Goal: Task Accomplishment & Management: Manage account settings

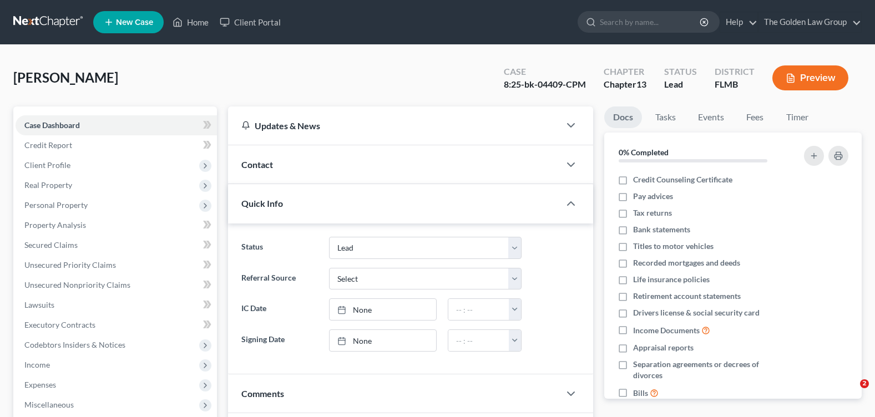
select select "10"
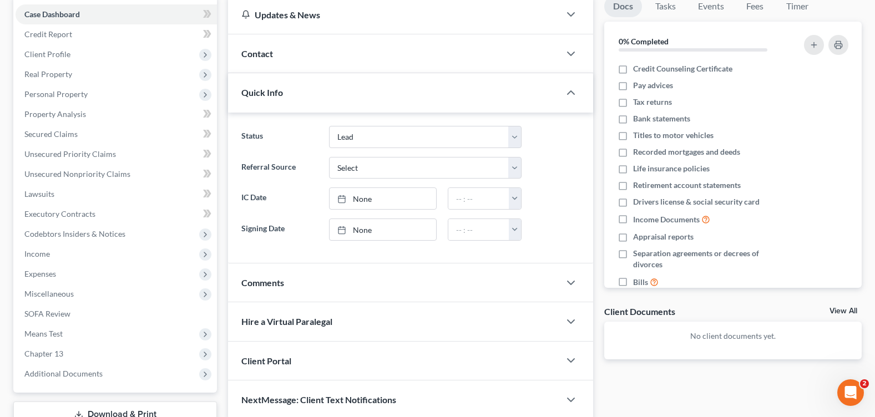
scroll to position [193, 0]
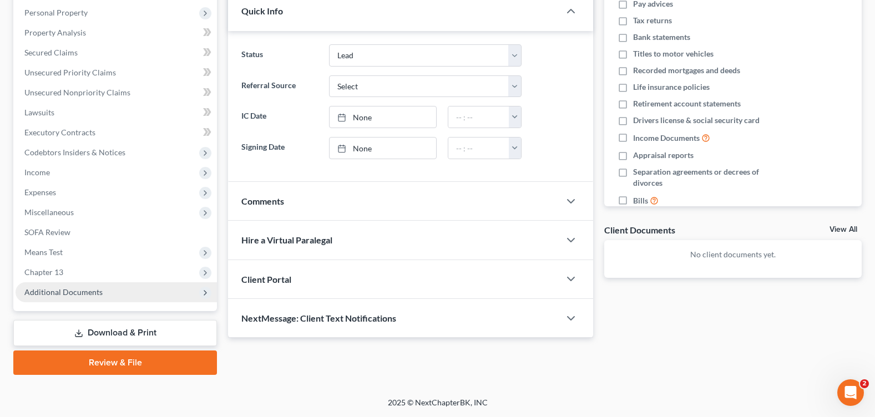
click at [55, 289] on span "Additional Documents" at bounding box center [63, 291] width 78 height 9
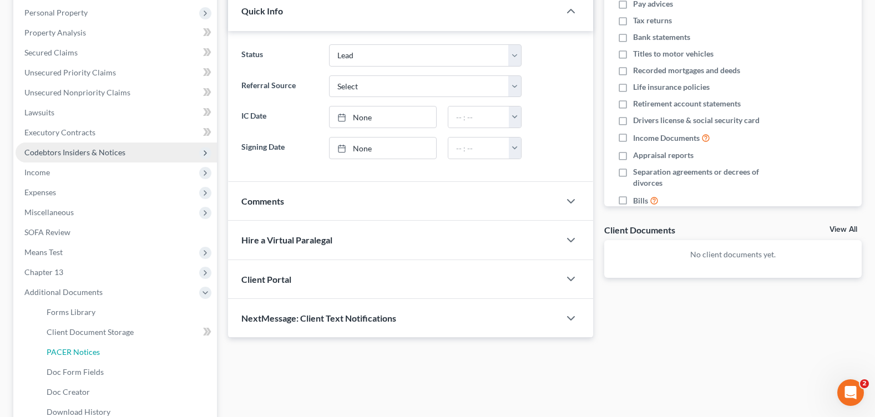
drag, startPoint x: 101, startPoint y: 355, endPoint x: 53, endPoint y: 339, distance: 50.7
click at [102, 355] on link "PACER Notices" at bounding box center [127, 352] width 179 height 20
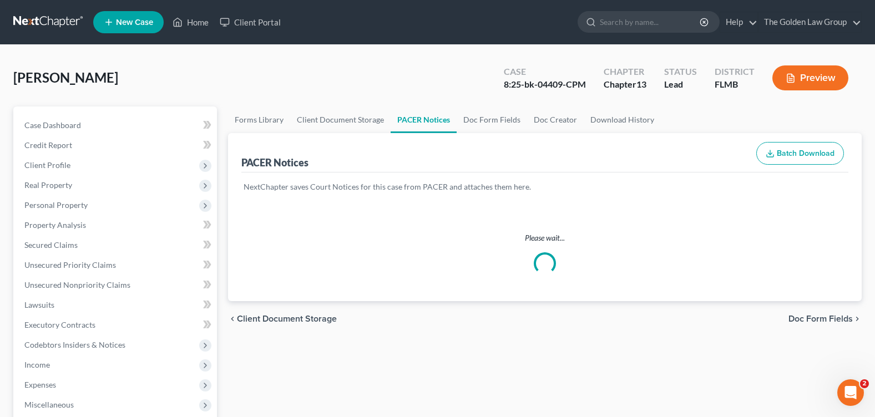
click at [340, 86] on div "Small, [PERSON_NAME] Upgraded Case 8:25-bk-04409-CPM Chapter Chapter 13 Status …" at bounding box center [437, 82] width 849 height 48
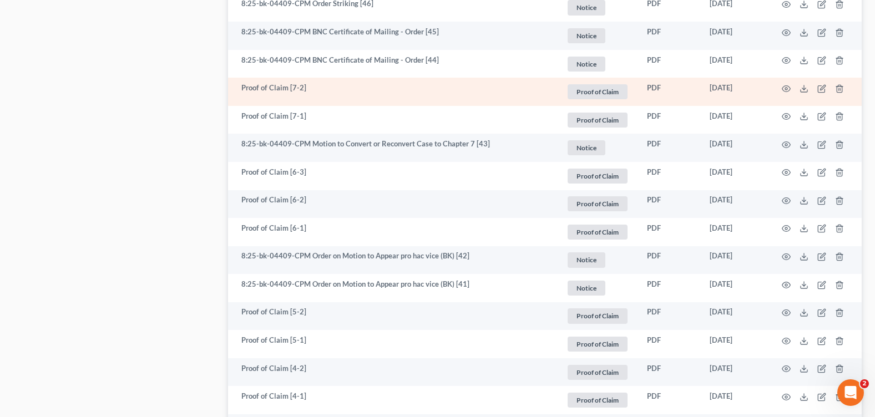
scroll to position [2037, 0]
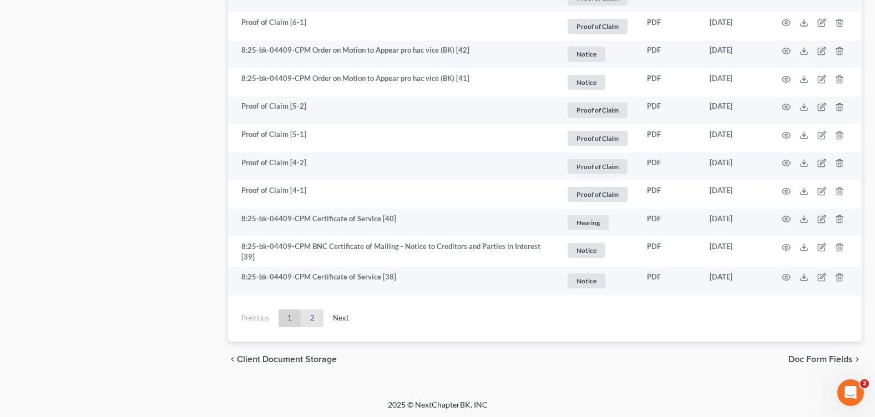
click at [316, 319] on link "2" at bounding box center [312, 319] width 22 height 18
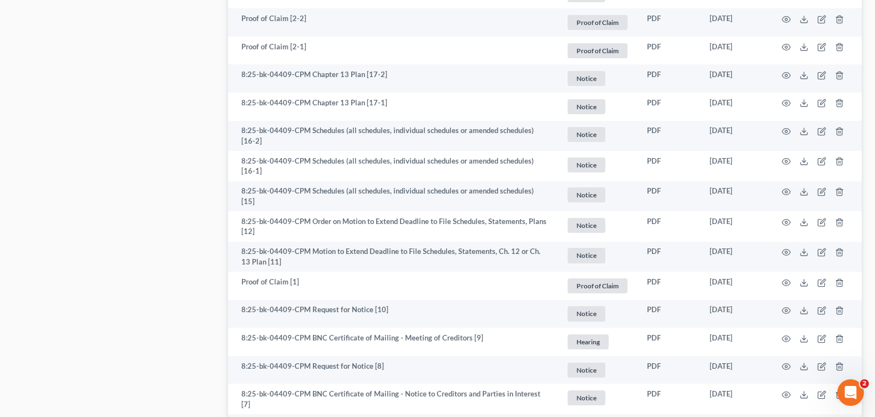
scroll to position [788, 0]
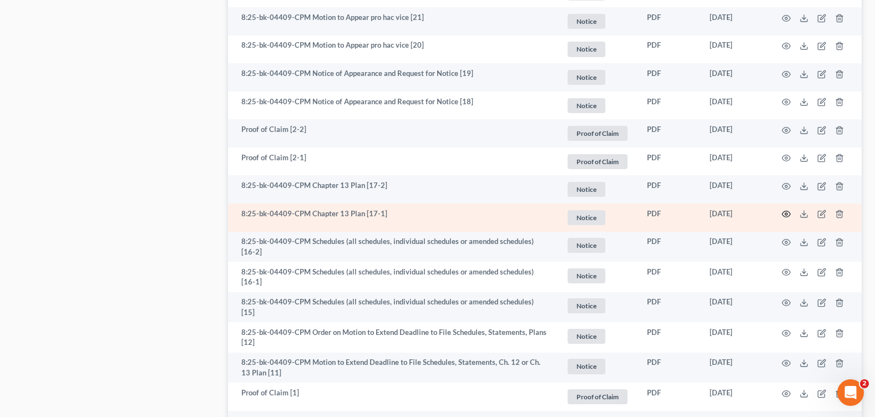
click at [785, 213] on circle "button" at bounding box center [786, 214] width 2 height 2
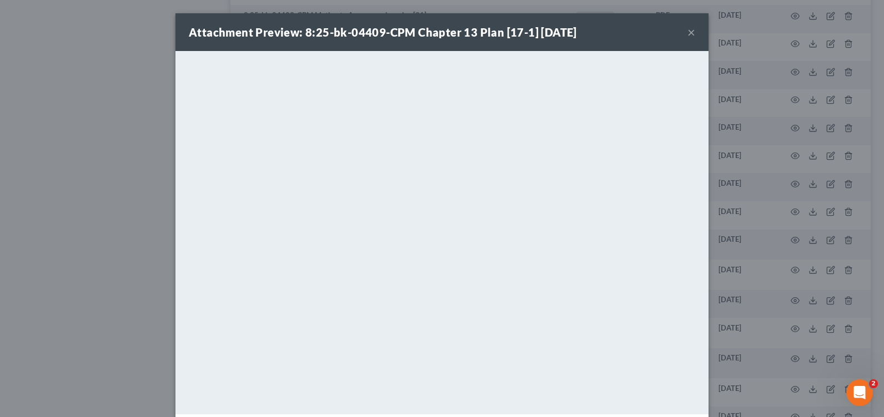
click at [687, 30] on button "×" at bounding box center [691, 32] width 8 height 13
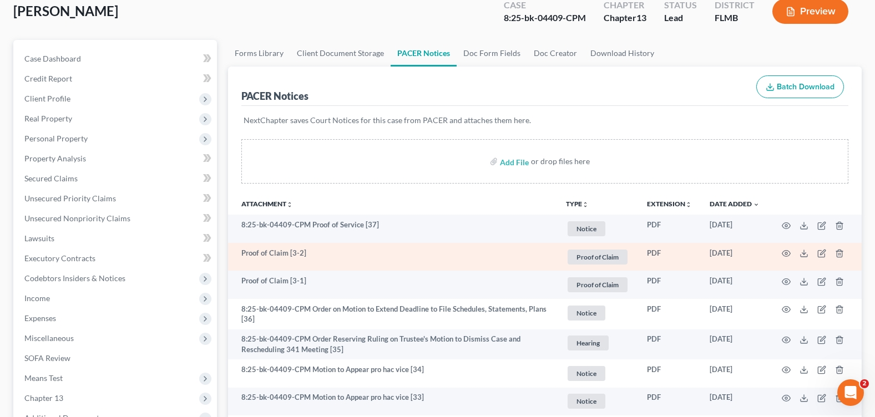
scroll to position [0, 0]
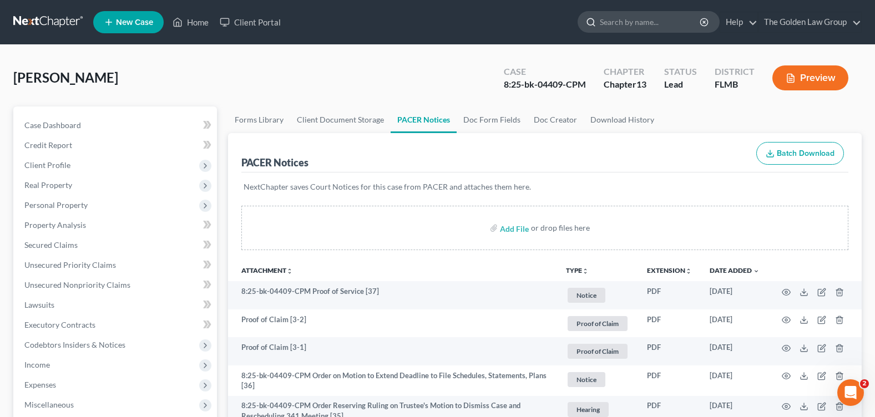
click at [635, 18] on input "search" at bounding box center [651, 22] width 102 height 21
type input "[PERSON_NAME]"
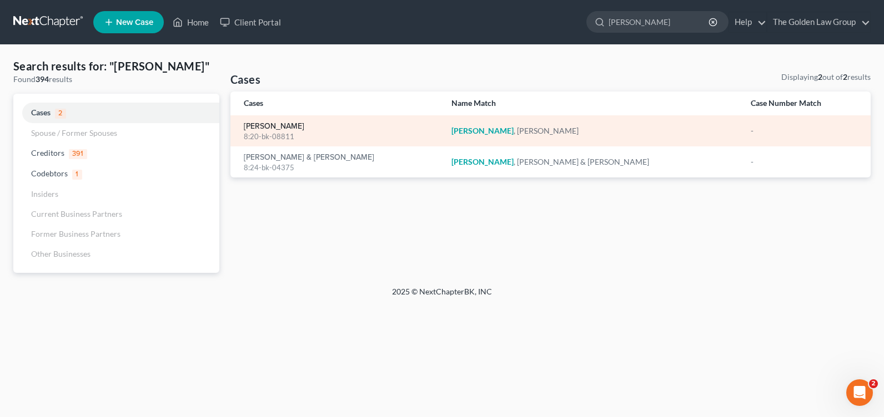
click at [285, 124] on link "[PERSON_NAME]" at bounding box center [274, 127] width 60 height 8
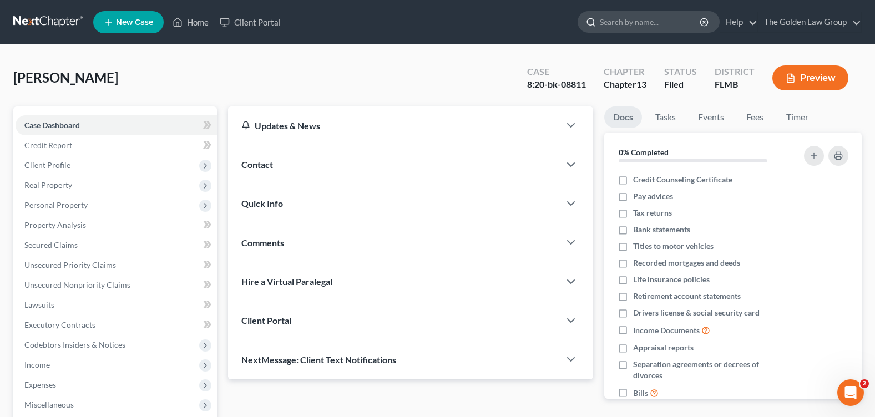
click at [623, 22] on input "search" at bounding box center [651, 22] width 102 height 21
type input "[PERSON_NAME]"
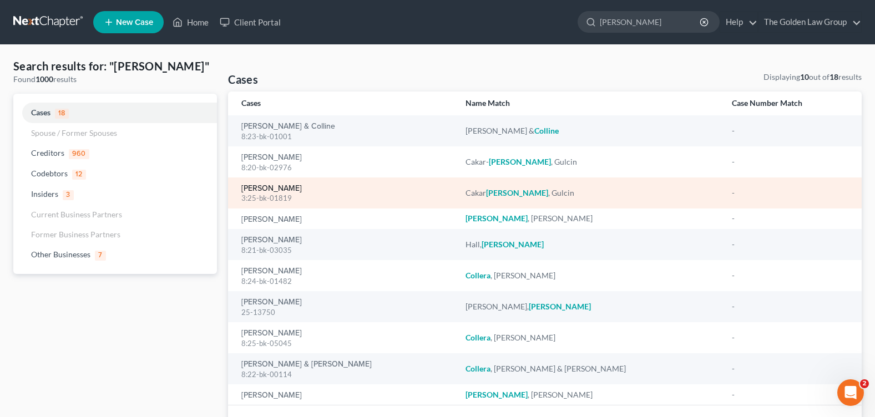
click at [274, 186] on link "[PERSON_NAME]" at bounding box center [271, 189] width 60 height 8
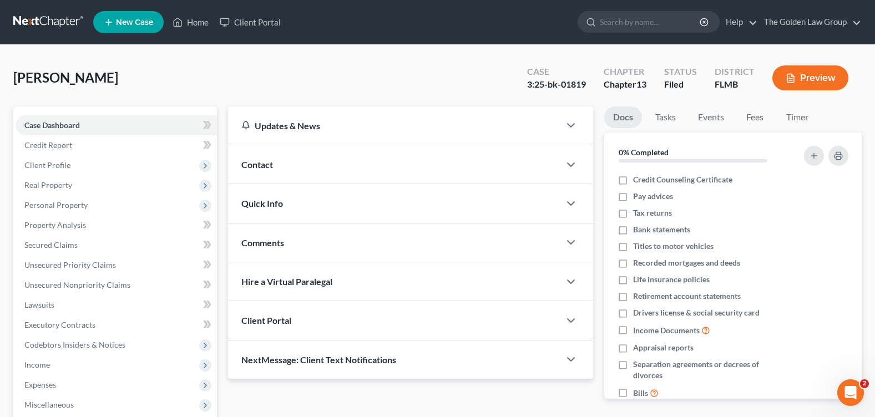
drag, startPoint x: 216, startPoint y: 83, endPoint x: 187, endPoint y: 97, distance: 32.3
click at [216, 83] on div "[PERSON_NAME] Upgraded Case 3:25-bk-01819 Chapter Chapter 13 Status Filed Distr…" at bounding box center [437, 82] width 849 height 48
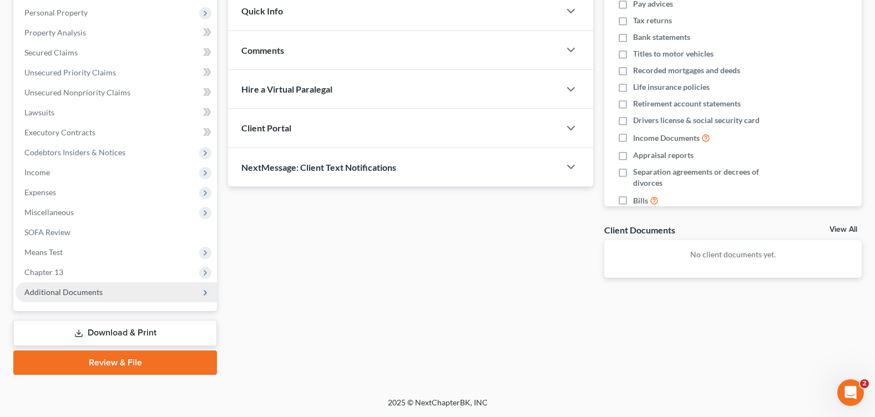
click at [93, 296] on span "Additional Documents" at bounding box center [63, 291] width 78 height 9
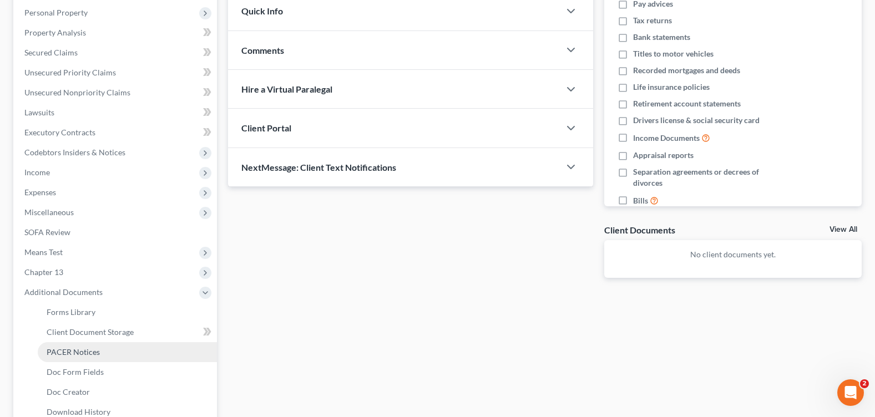
click at [98, 355] on span "PACER Notices" at bounding box center [73, 351] width 53 height 9
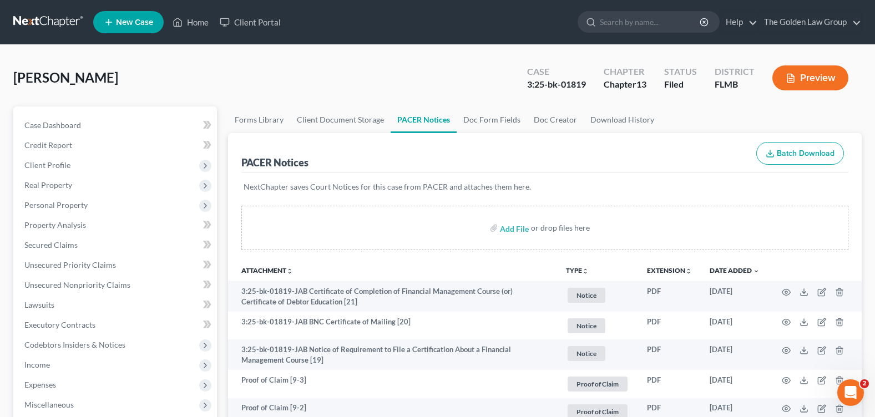
click at [415, 80] on div "[PERSON_NAME] Upgraded Case 3:25-bk-01819 Chapter Chapter 13 Status Filed Distr…" at bounding box center [437, 82] width 849 height 48
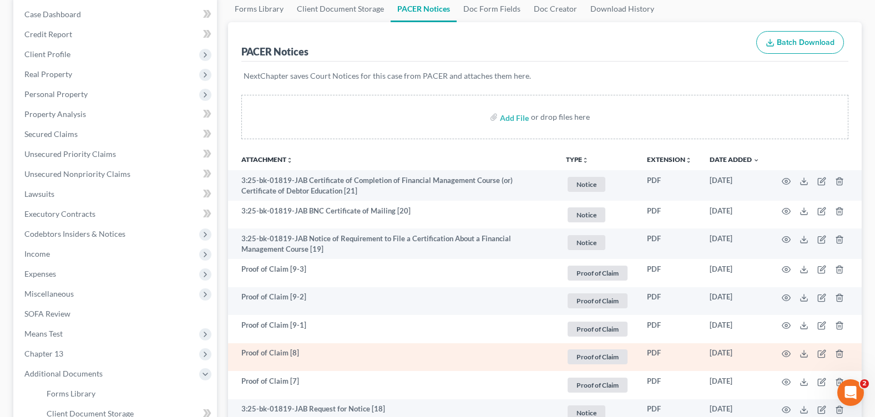
scroll to position [277, 0]
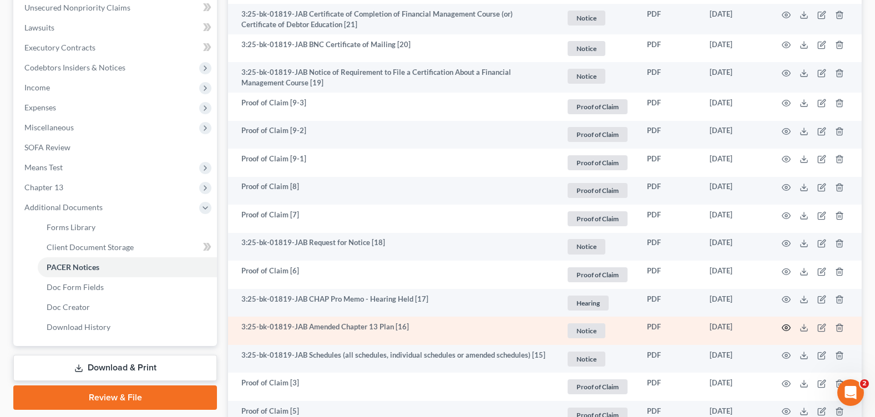
click at [787, 325] on icon "button" at bounding box center [787, 328] width 8 height 6
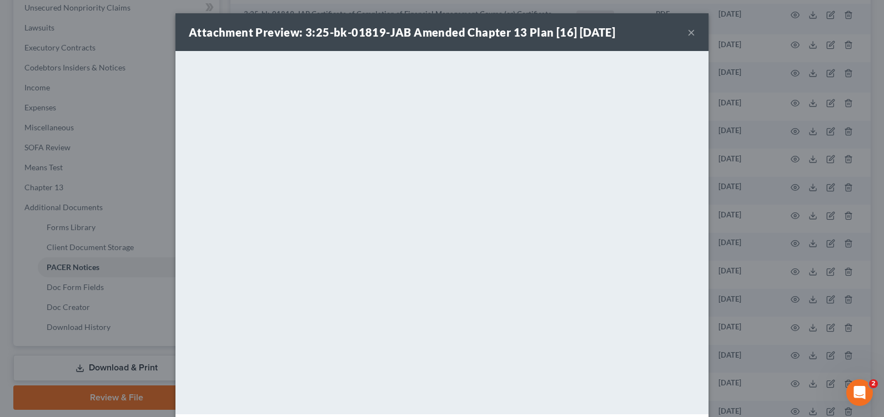
drag, startPoint x: 683, startPoint y: 34, endPoint x: 669, endPoint y: 33, distance: 13.9
click at [687, 34] on button "×" at bounding box center [691, 32] width 8 height 13
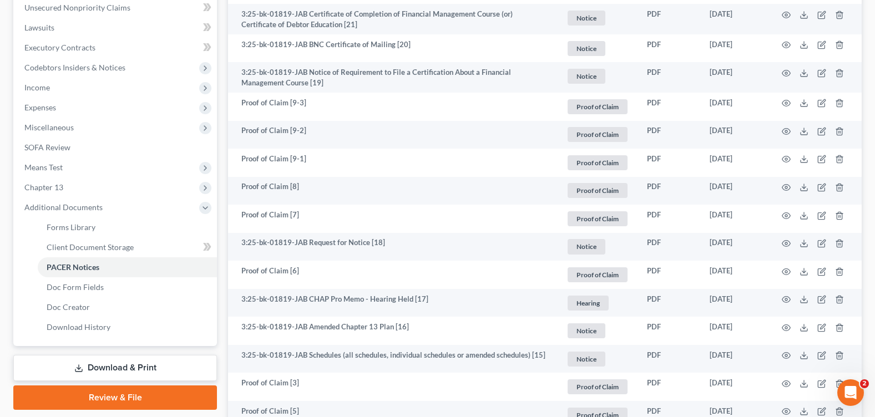
scroll to position [0, 0]
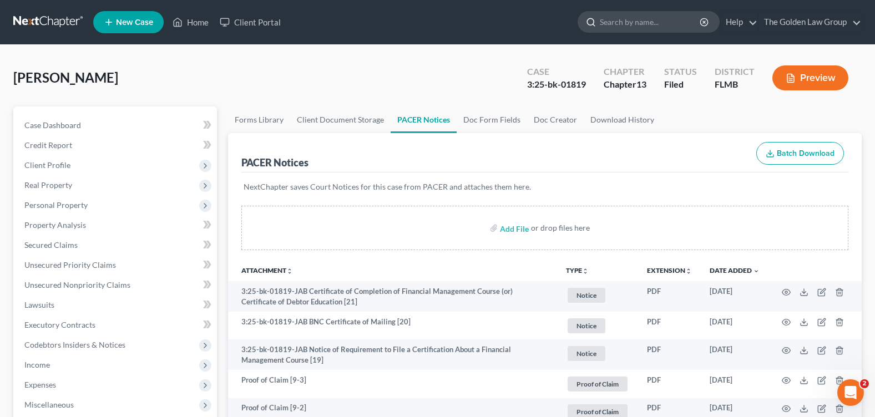
click at [628, 18] on input "search" at bounding box center [651, 22] width 102 height 21
type input "[PERSON_NAME]"
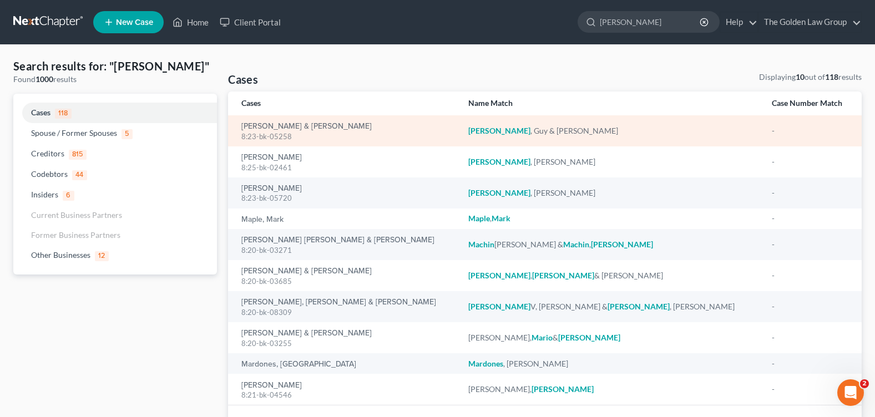
click at [258, 133] on div "8:23-bk-05258" at bounding box center [345, 137] width 209 height 11
click at [256, 129] on link "[PERSON_NAME] & [PERSON_NAME]" at bounding box center [306, 127] width 130 height 8
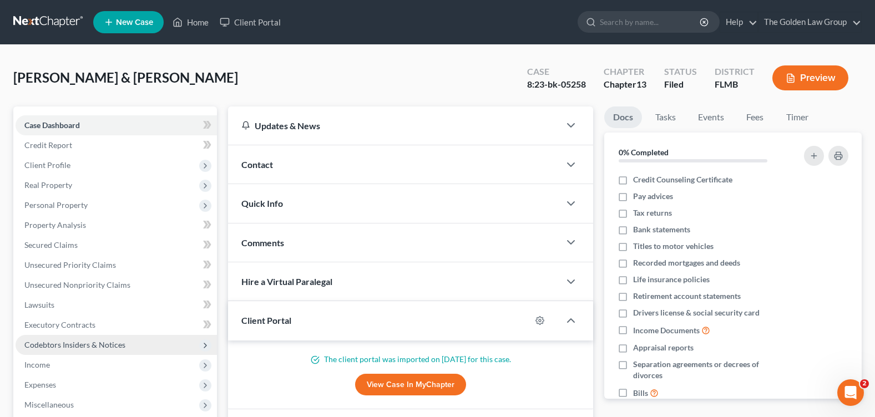
scroll to position [222, 0]
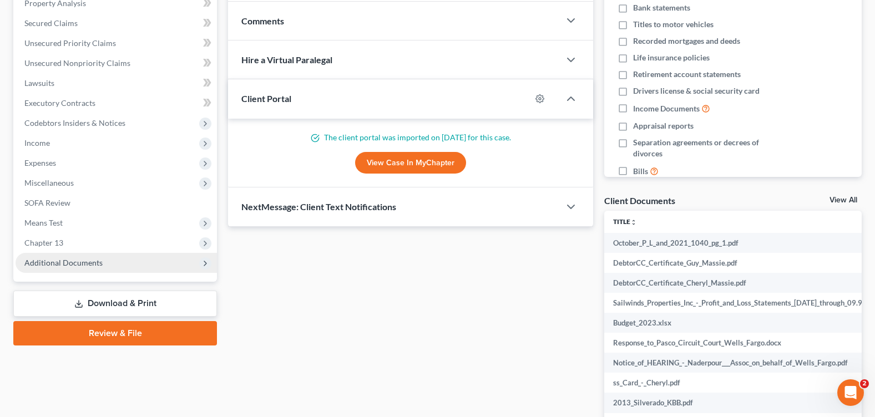
click at [73, 269] on span "Additional Documents" at bounding box center [116, 263] width 201 height 20
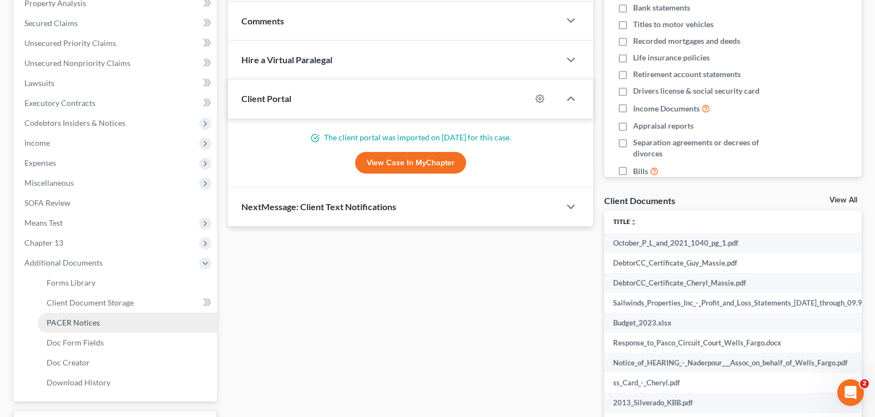
click at [102, 323] on link "PACER Notices" at bounding box center [127, 323] width 179 height 20
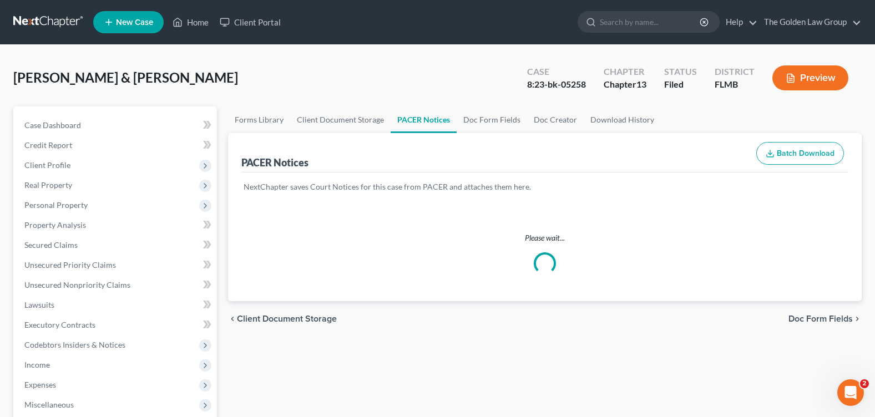
click at [384, 66] on div "[PERSON_NAME] & [PERSON_NAME] Upgraded Case 8:23-bk-05258 Chapter Chapter 13 St…" at bounding box center [437, 82] width 849 height 48
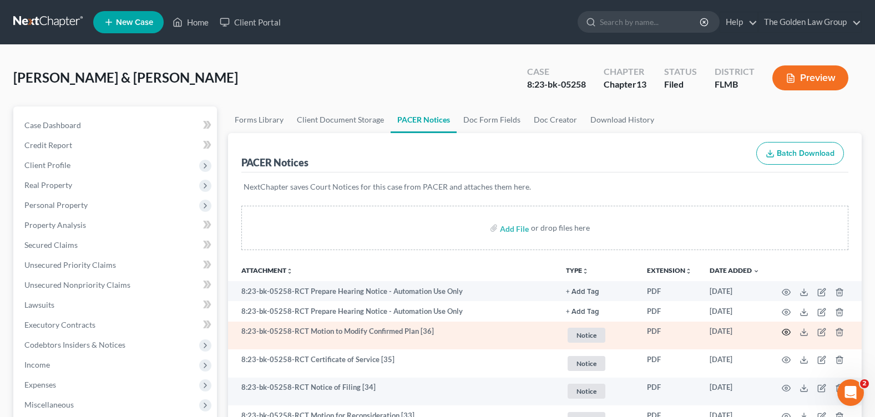
click at [786, 332] on circle "button" at bounding box center [786, 332] width 2 height 2
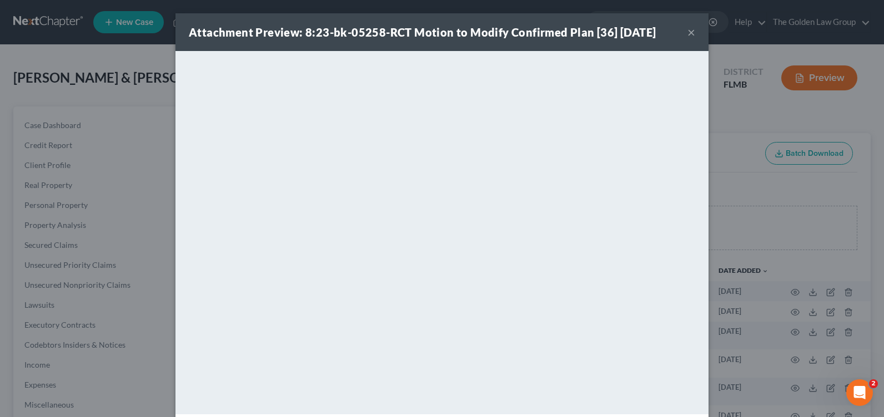
click at [687, 33] on button "×" at bounding box center [691, 32] width 8 height 13
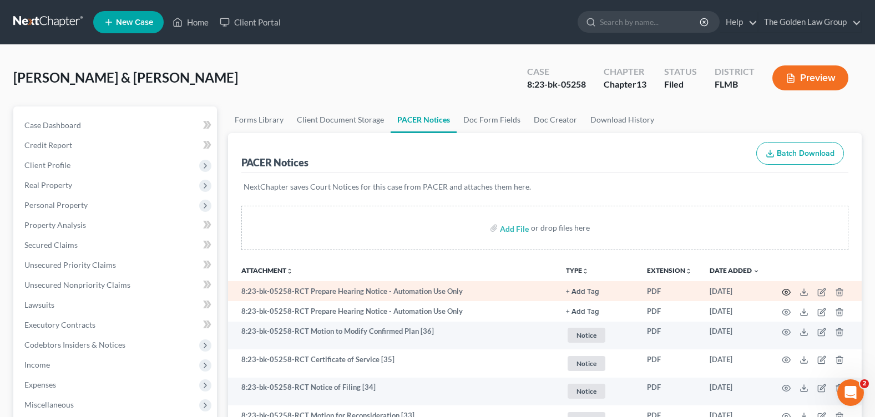
click at [784, 292] on icon "button" at bounding box center [786, 292] width 9 height 9
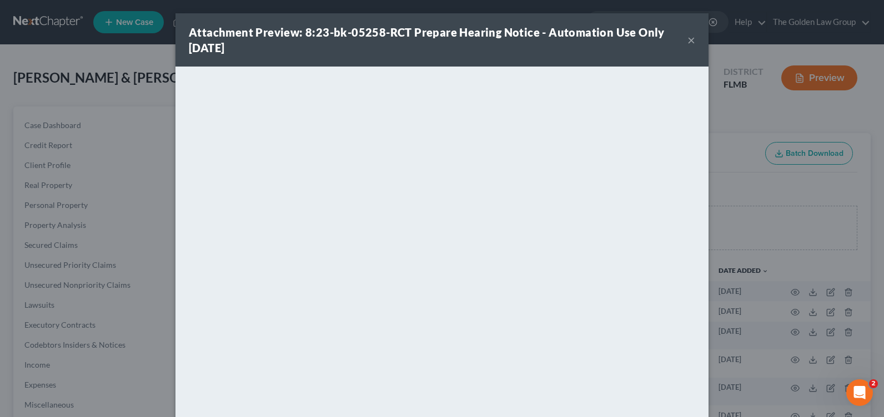
click at [687, 37] on button "×" at bounding box center [691, 39] width 8 height 13
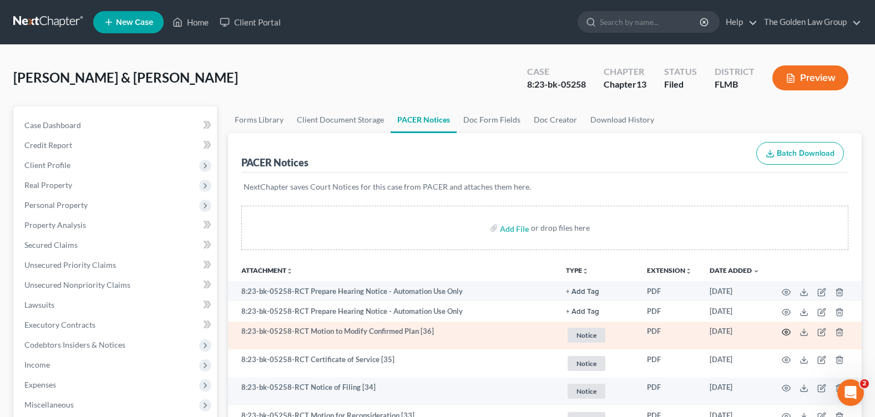
click at [786, 330] on icon "button" at bounding box center [786, 332] width 9 height 9
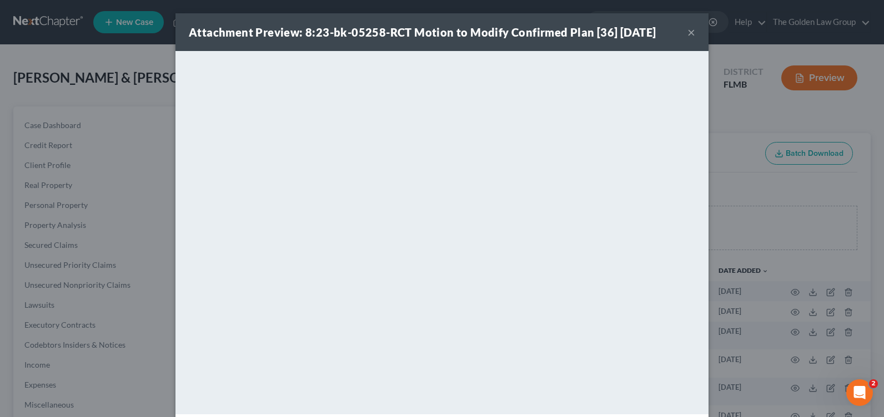
click at [687, 32] on button "×" at bounding box center [691, 32] width 8 height 13
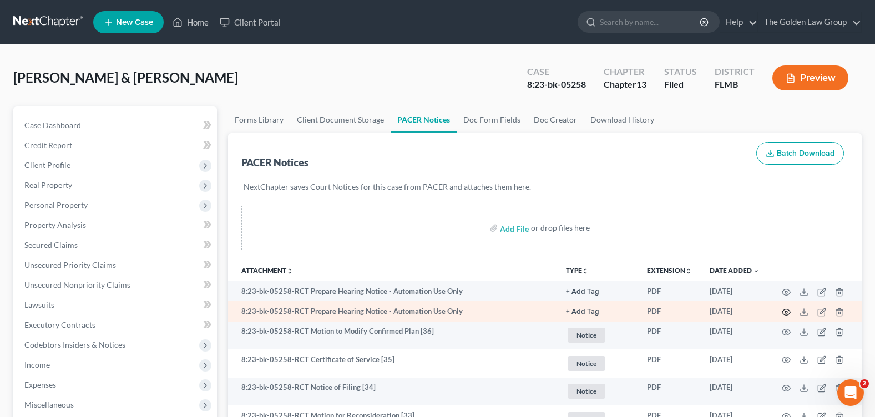
click at [784, 310] on icon "button" at bounding box center [787, 312] width 8 height 6
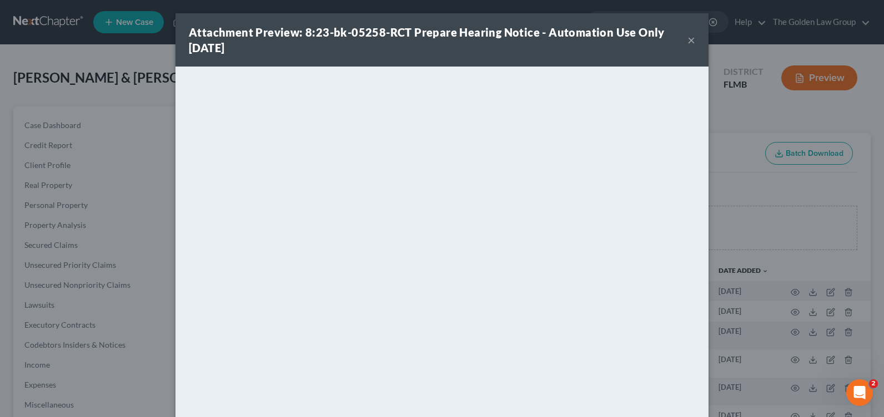
click at [687, 41] on button "×" at bounding box center [691, 39] width 8 height 13
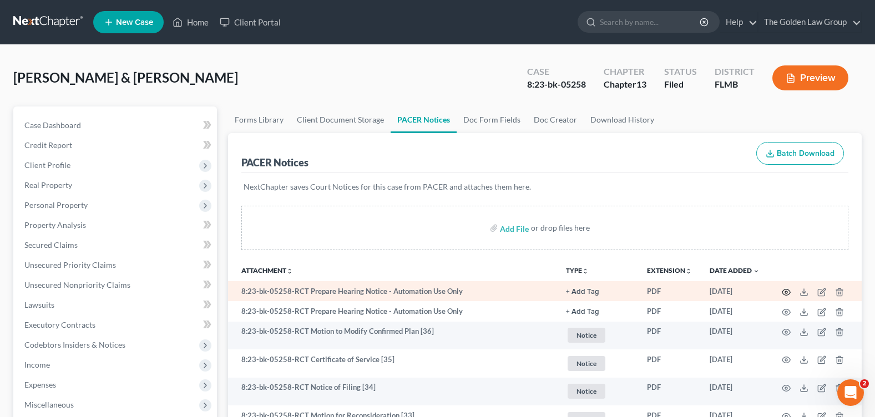
click at [786, 290] on icon "button" at bounding box center [787, 292] width 8 height 6
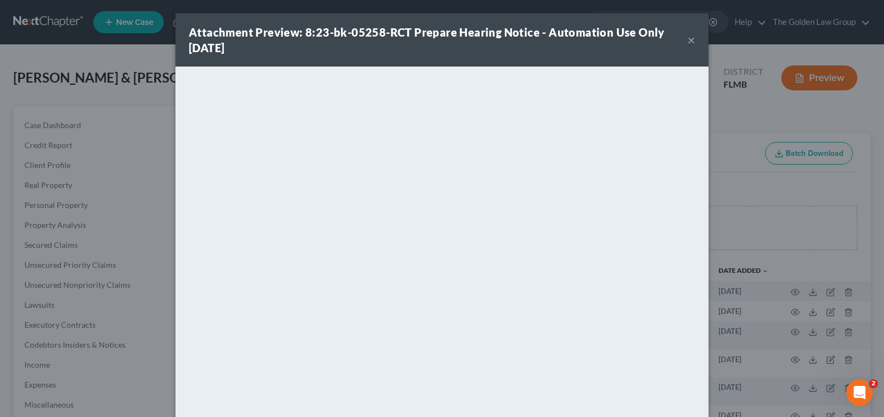
click at [687, 39] on button "×" at bounding box center [691, 39] width 8 height 13
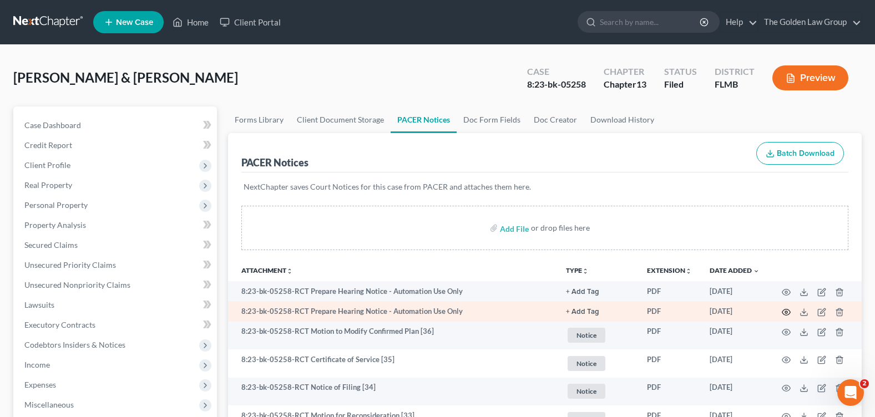
click at [786, 311] on icon "button" at bounding box center [786, 312] width 9 height 9
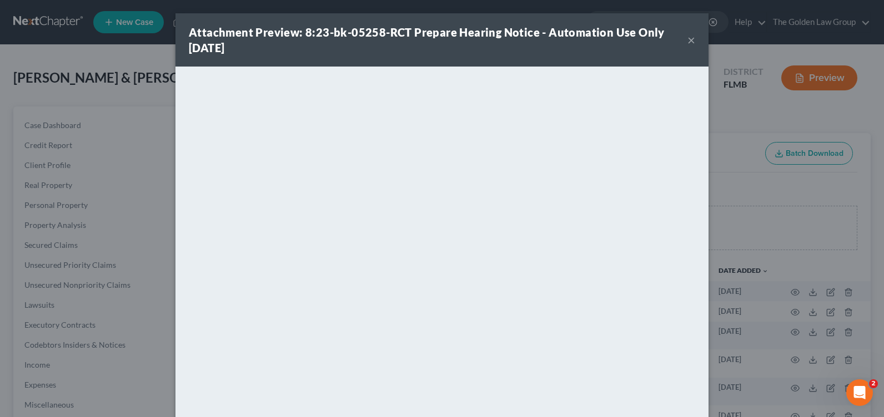
click at [687, 39] on button "×" at bounding box center [691, 39] width 8 height 13
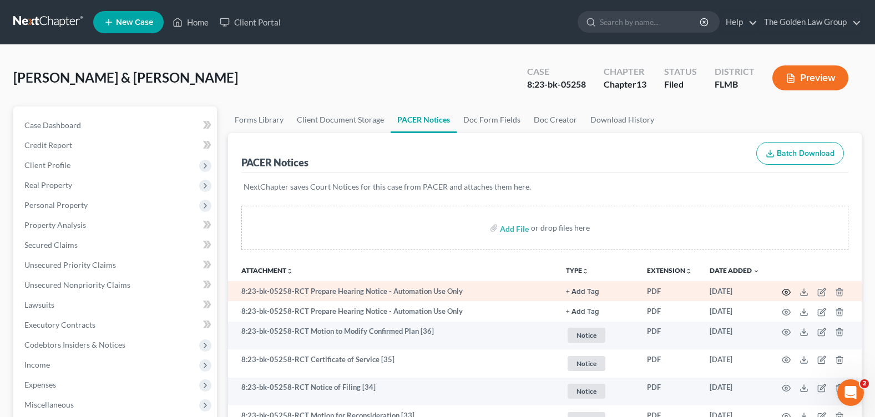
click at [786, 290] on icon "button" at bounding box center [787, 292] width 8 height 6
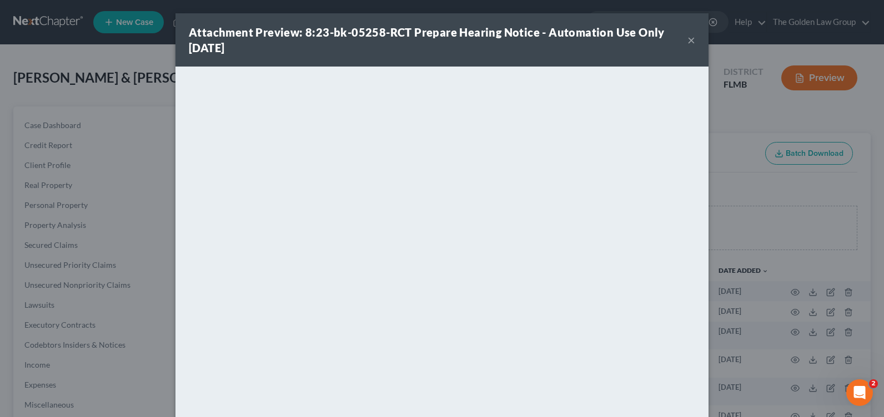
click at [687, 39] on button "×" at bounding box center [691, 39] width 8 height 13
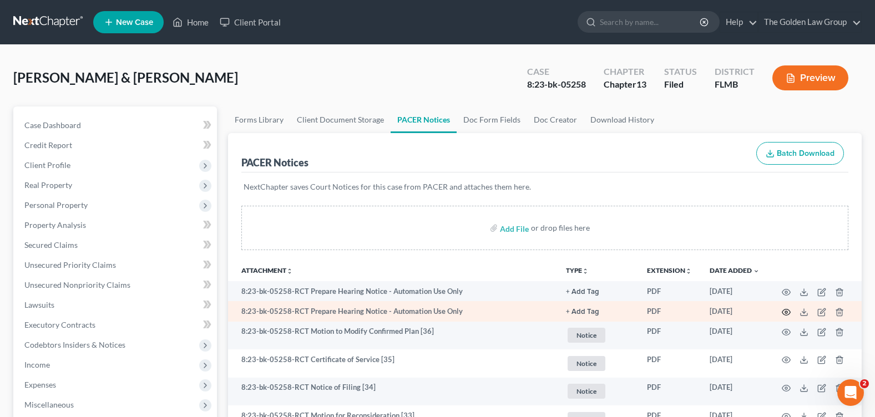
click at [789, 314] on icon "button" at bounding box center [786, 312] width 9 height 9
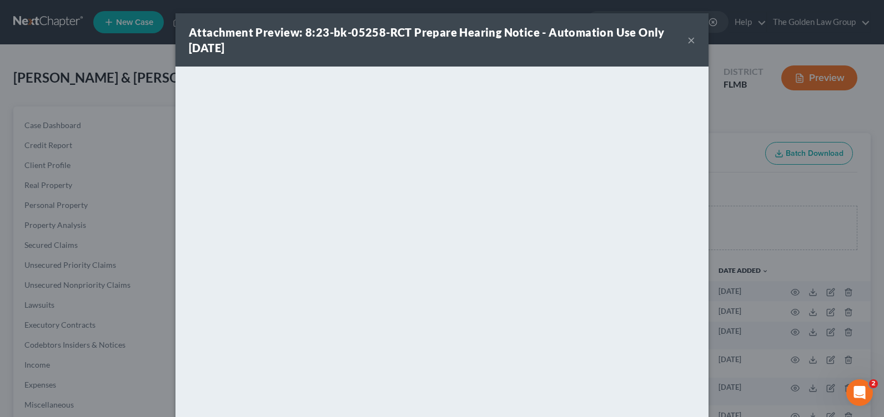
click at [687, 40] on button "×" at bounding box center [691, 39] width 8 height 13
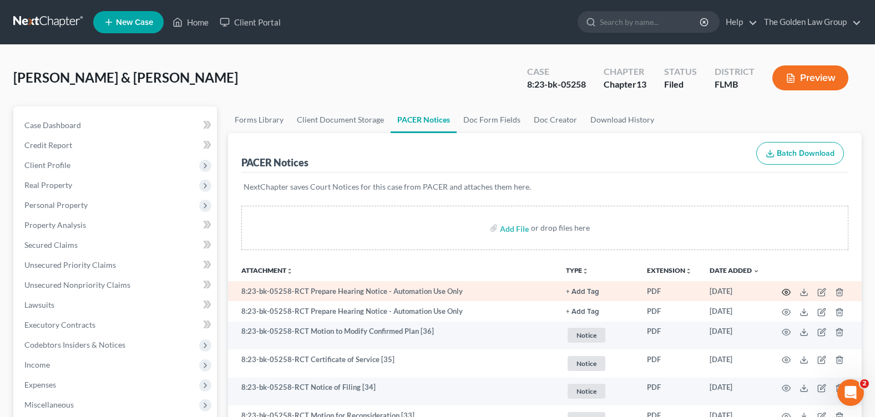
click at [783, 289] on td at bounding box center [815, 291] width 93 height 20
click at [785, 290] on icon "button" at bounding box center [786, 292] width 9 height 9
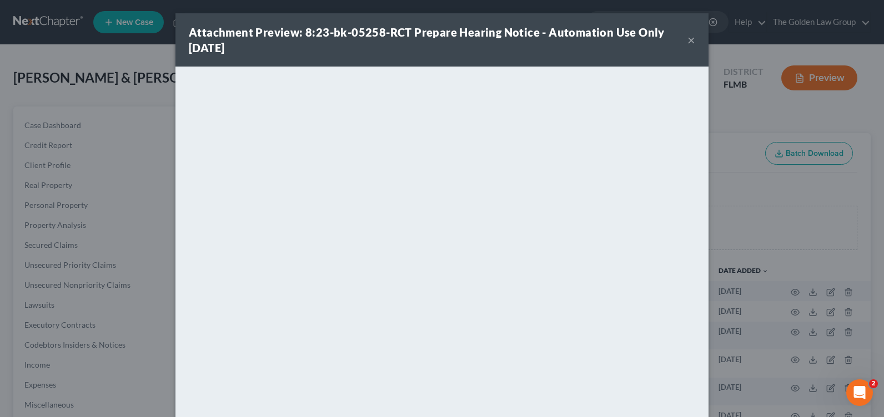
click at [689, 37] on button "×" at bounding box center [691, 39] width 8 height 13
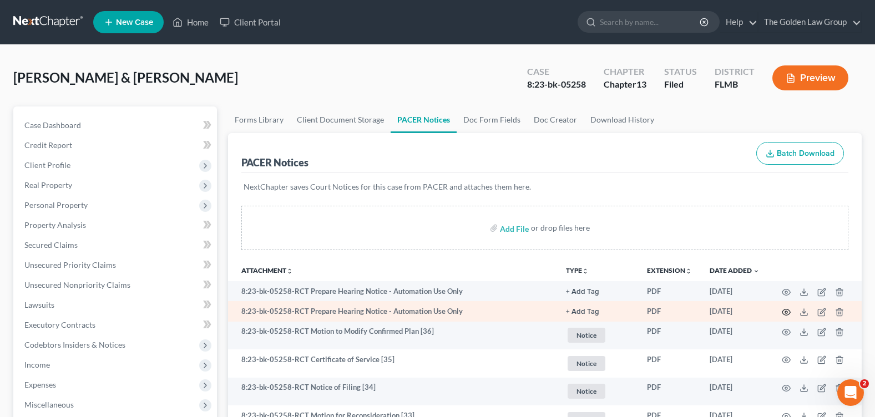
click at [784, 313] on icon "button" at bounding box center [786, 312] width 9 height 9
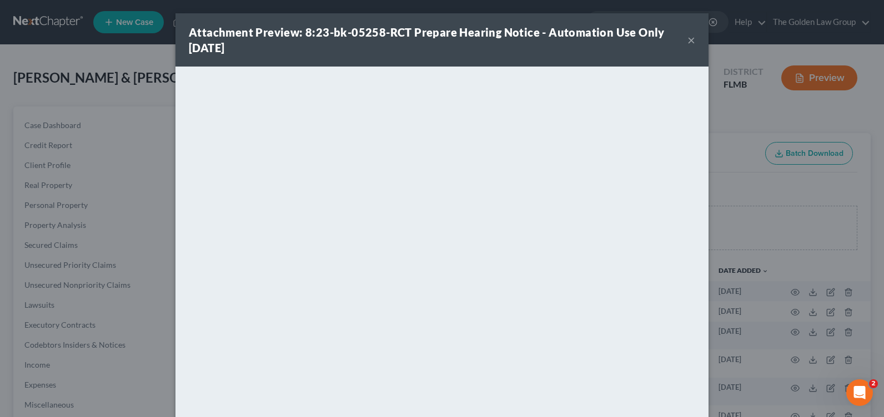
click at [688, 41] on button "×" at bounding box center [691, 39] width 8 height 13
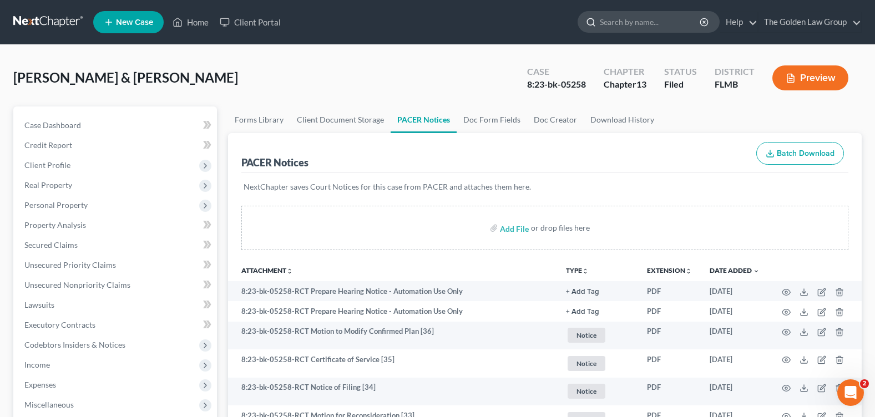
click at [645, 23] on input "search" at bounding box center [651, 22] width 102 height 21
type input "[PERSON_NAME]"
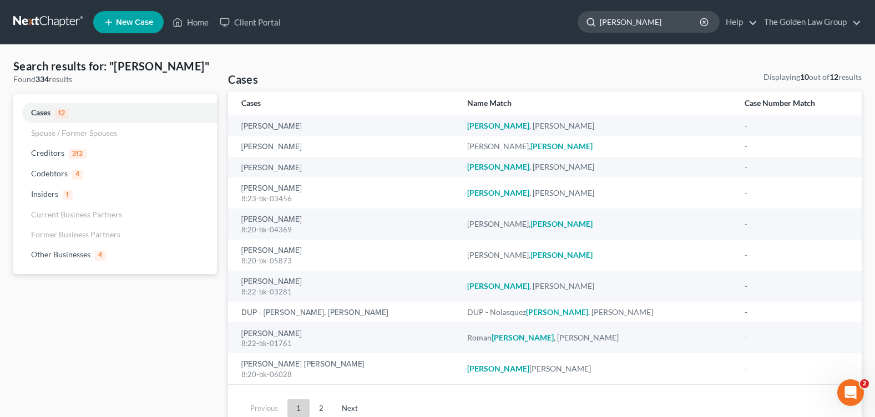
click at [618, 22] on input "[PERSON_NAME]" at bounding box center [651, 22] width 102 height 21
type input "E"
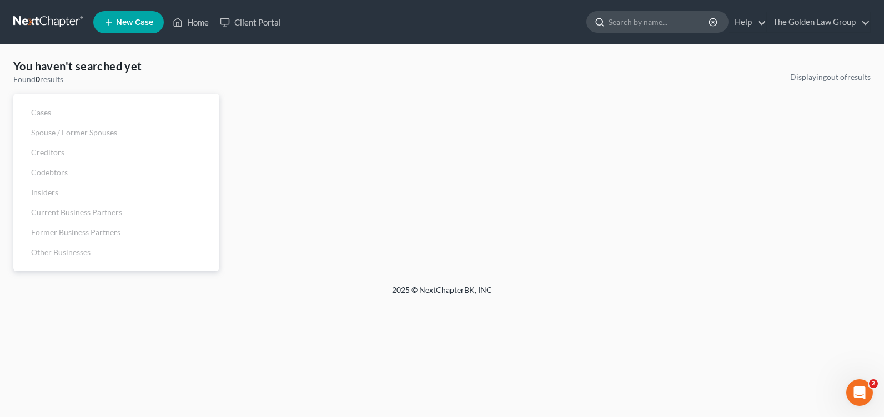
click at [630, 24] on input "search" at bounding box center [659, 22] width 102 height 21
type input "[PERSON_NAME]"
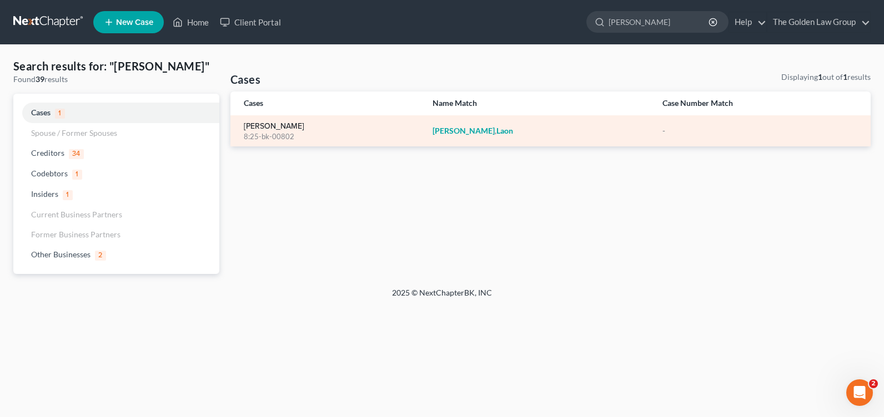
click at [259, 127] on link "[PERSON_NAME]" at bounding box center [274, 127] width 60 height 8
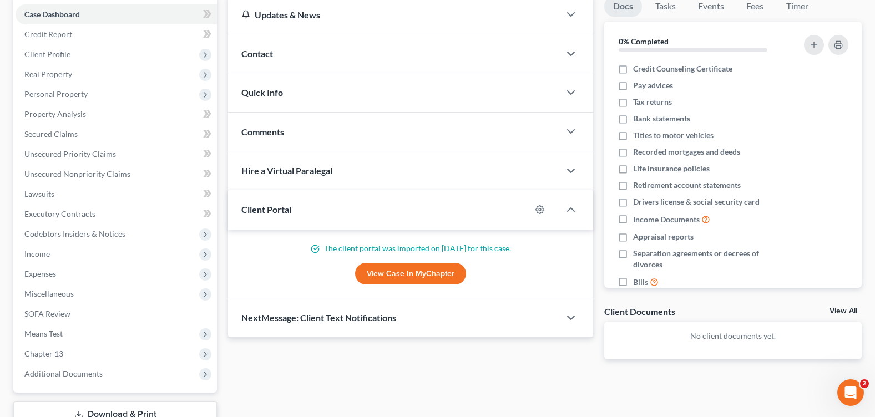
scroll to position [193, 0]
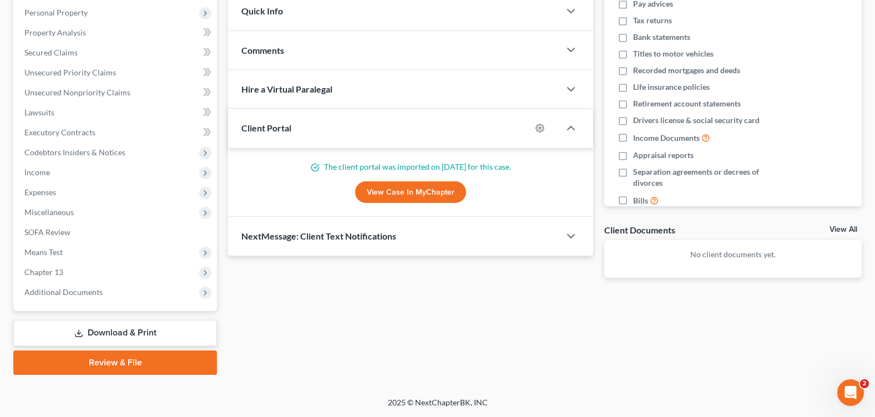
click at [93, 300] on span "Additional Documents" at bounding box center [116, 292] width 201 height 20
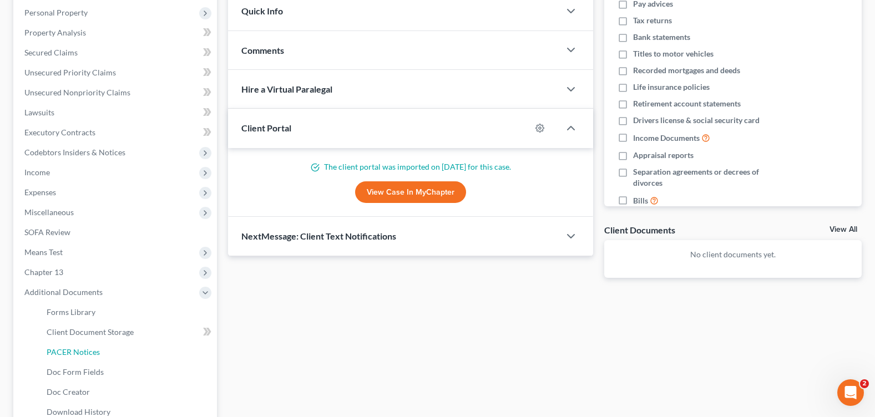
click at [113, 352] on link "PACER Notices" at bounding box center [127, 352] width 179 height 20
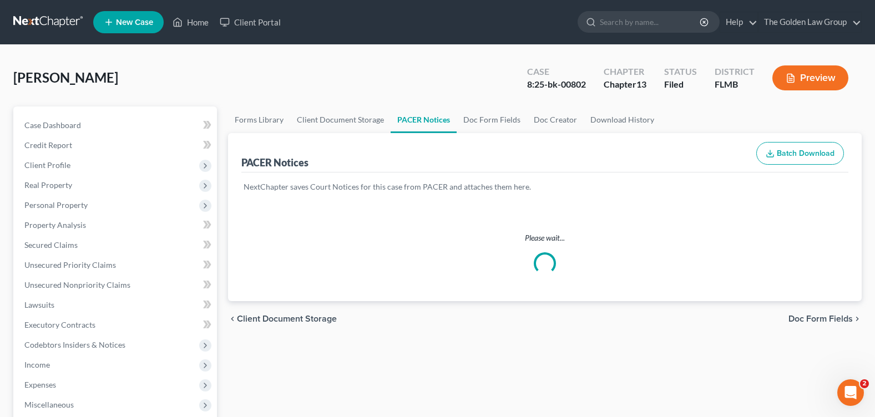
click at [367, 80] on div "[PERSON_NAME] Upgraded Case 8:25-bk-00802 Chapter Chapter 13 Status Filed Distr…" at bounding box center [437, 82] width 849 height 48
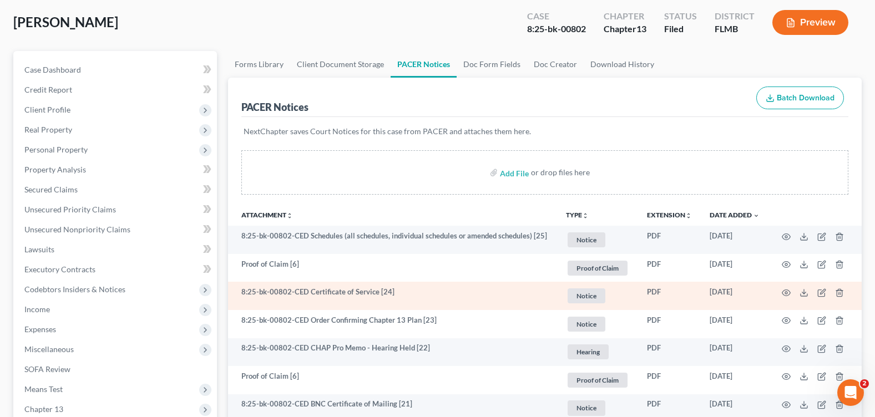
scroll to position [111, 0]
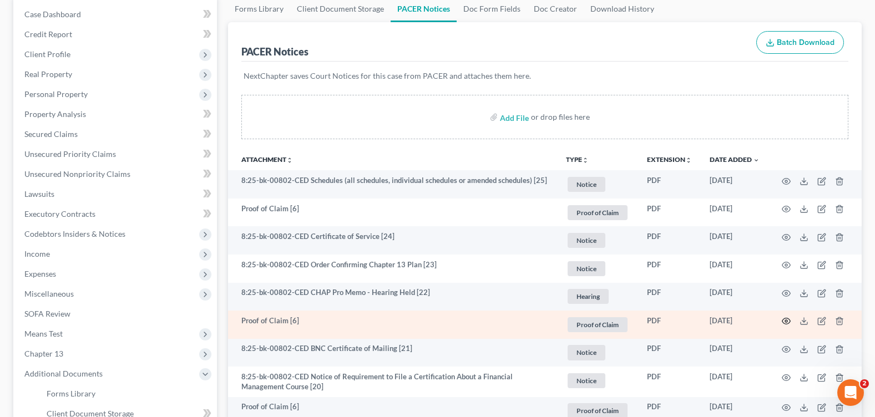
click at [782, 321] on icon "button" at bounding box center [786, 321] width 9 height 9
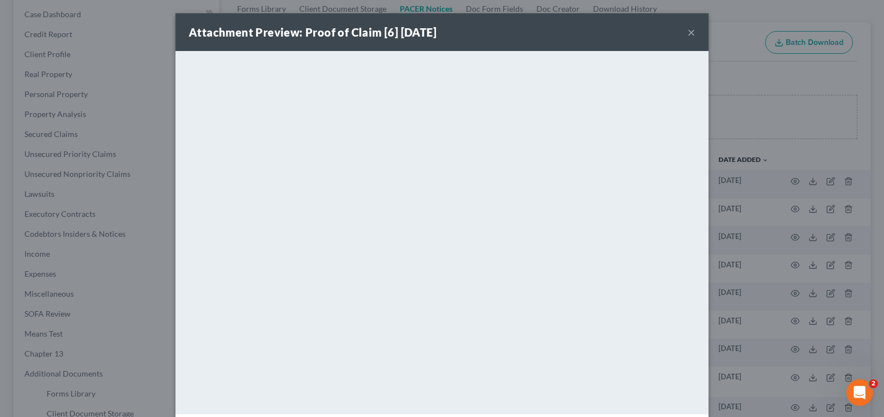
click at [687, 32] on button "×" at bounding box center [691, 32] width 8 height 13
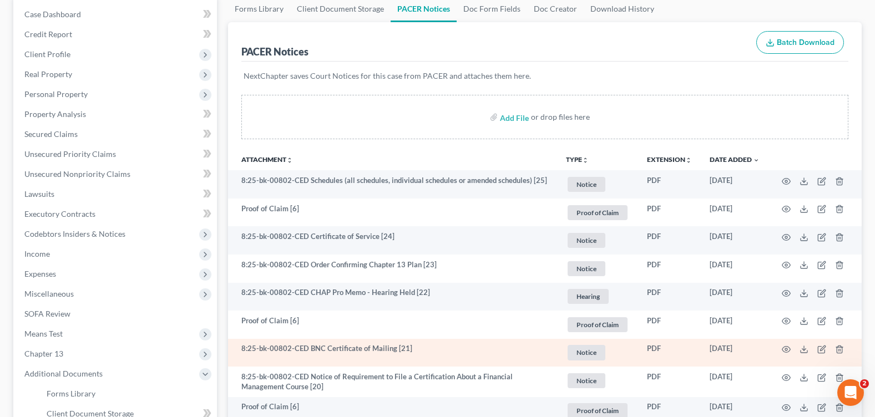
scroll to position [222, 0]
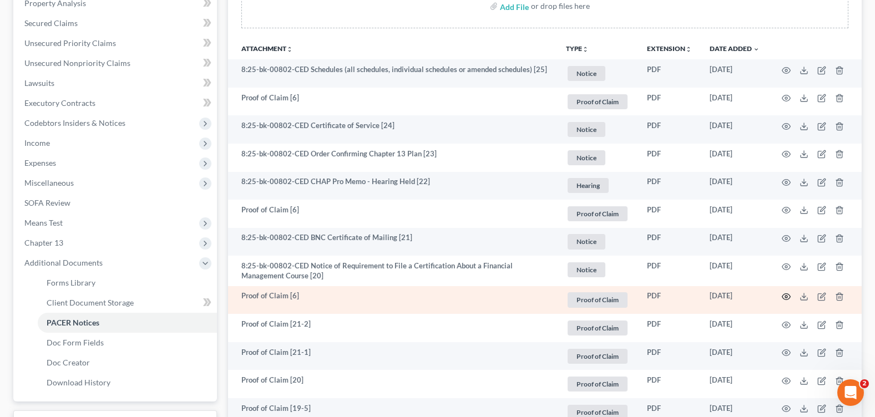
click at [787, 297] on circle "button" at bounding box center [786, 297] width 2 height 2
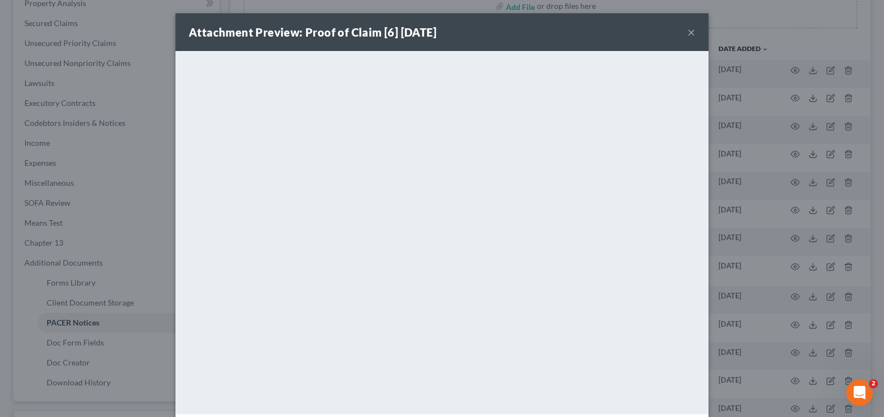
click at [687, 31] on button "×" at bounding box center [691, 32] width 8 height 13
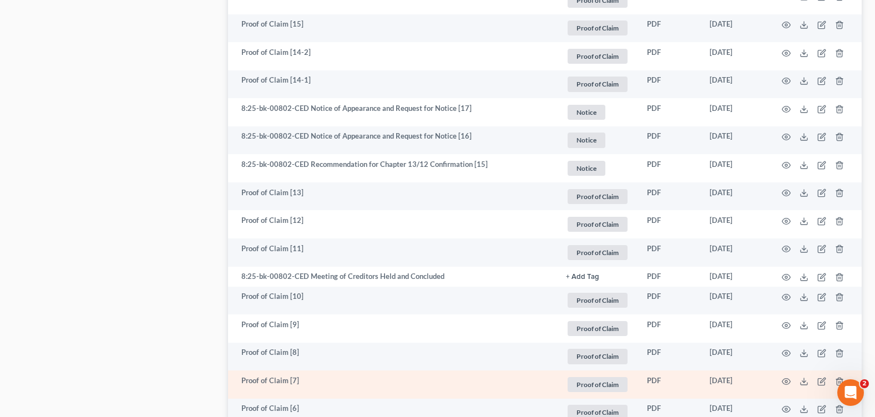
scroll to position [1110, 0]
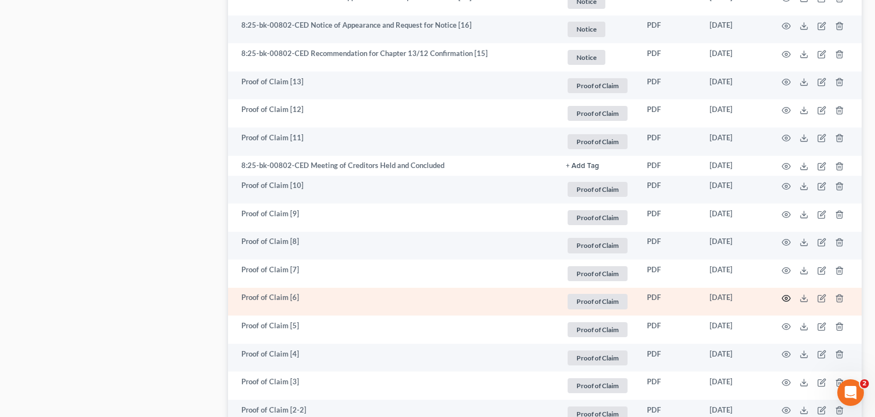
click at [784, 295] on icon "button" at bounding box center [786, 298] width 9 height 9
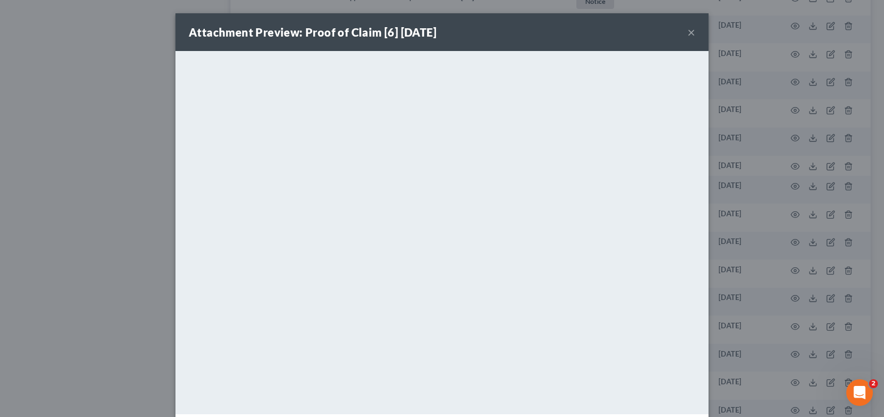
click at [691, 28] on div "Attachment Preview: Proof of Claim [6] [DATE] ×" at bounding box center [441, 32] width 533 height 38
click at [688, 32] on button "×" at bounding box center [691, 32] width 8 height 13
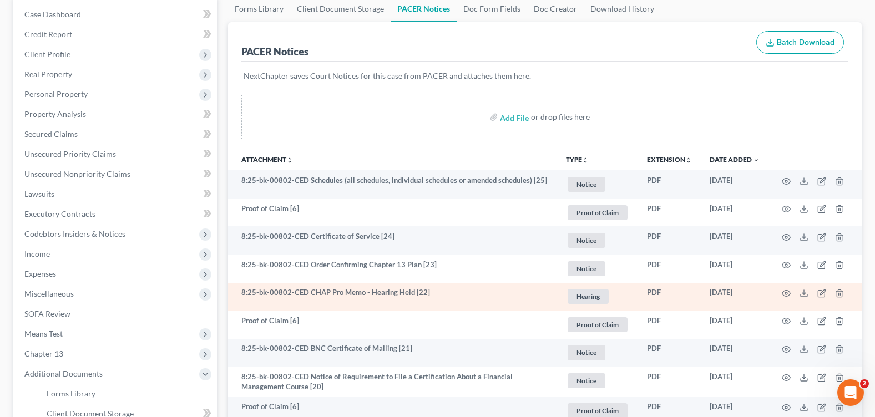
scroll to position [0, 0]
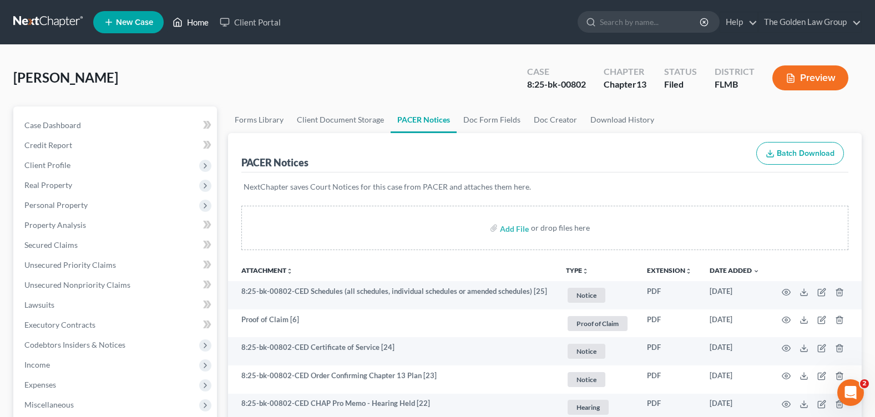
click at [193, 19] on link "Home" at bounding box center [190, 22] width 47 height 20
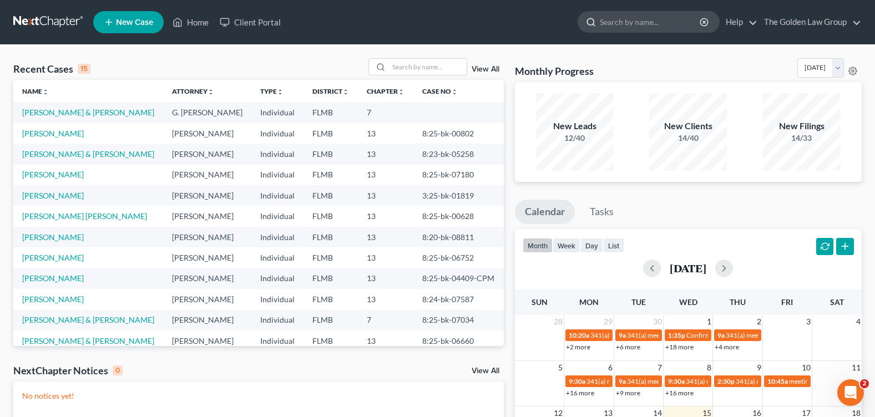
click at [620, 19] on input "search" at bounding box center [651, 22] width 102 height 21
type input "NUNO"
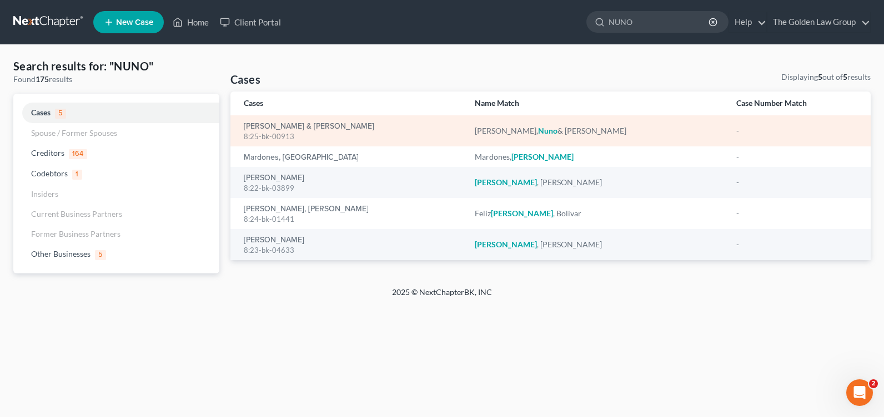
click at [266, 132] on div "8:25-bk-00913" at bounding box center [350, 137] width 213 height 11
click at [263, 124] on link "[PERSON_NAME] & [PERSON_NAME]" at bounding box center [309, 127] width 130 height 8
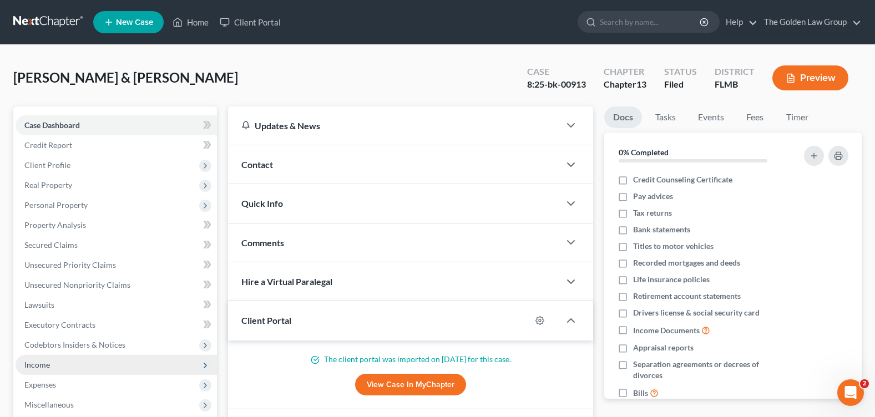
click at [49, 370] on span "Income" at bounding box center [116, 365] width 201 height 20
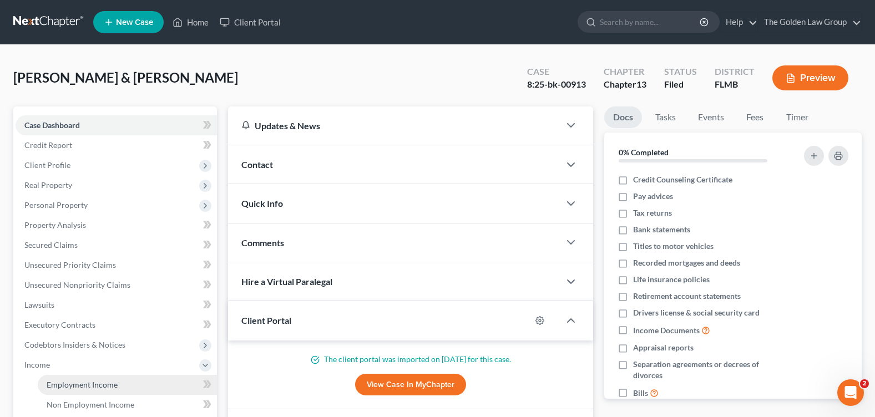
click at [97, 384] on span "Employment Income" at bounding box center [82, 384] width 71 height 9
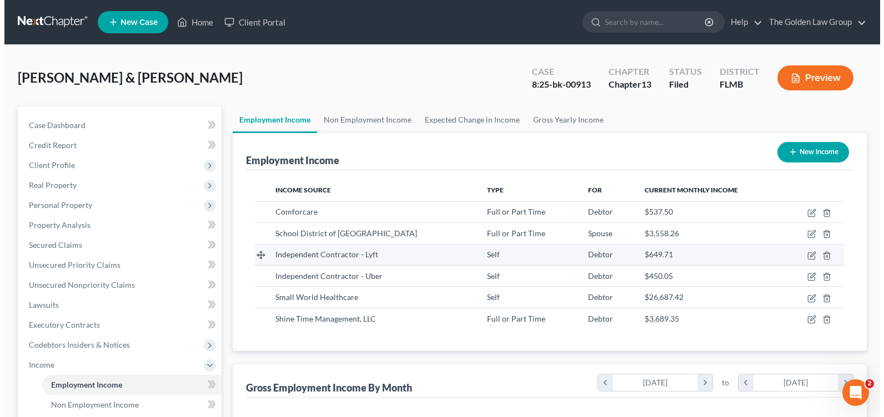
scroll to position [199, 356]
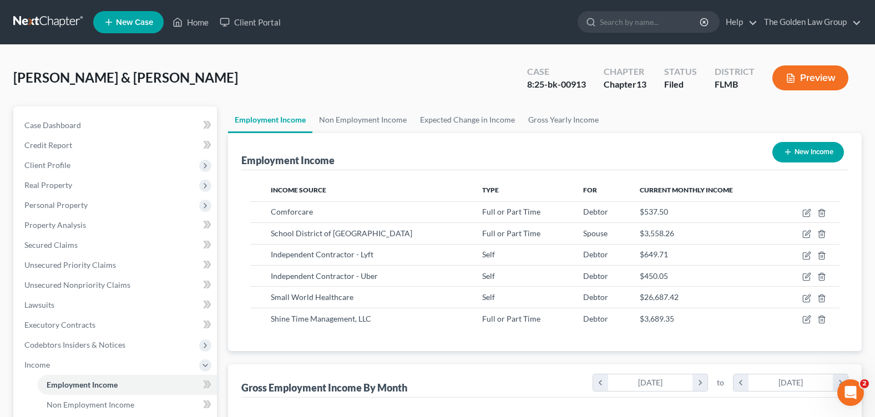
click at [370, 86] on div "[PERSON_NAME] & [PERSON_NAME] Upgraded Case 8:25-bk-00913 Chapter Chapter 13 St…" at bounding box center [437, 82] width 849 height 48
click at [804, 211] on icon "button" at bounding box center [807, 213] width 9 height 9
select select "0"
select select "9"
select select "2"
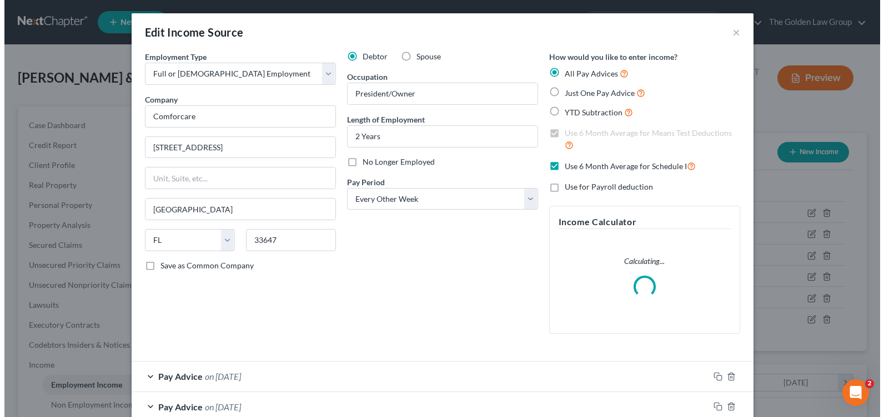
scroll to position [199, 361]
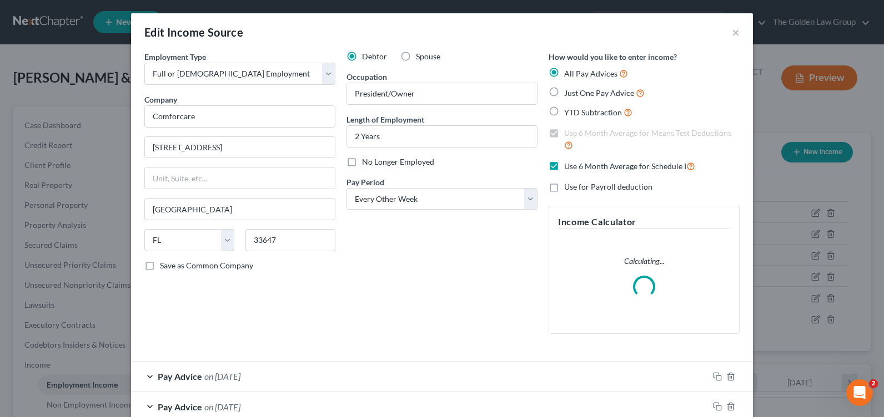
click at [439, 266] on div "Debtor Spouse Occupation President/Owner Length of Employment 2 Years No Longer…" at bounding box center [442, 197] width 202 height 292
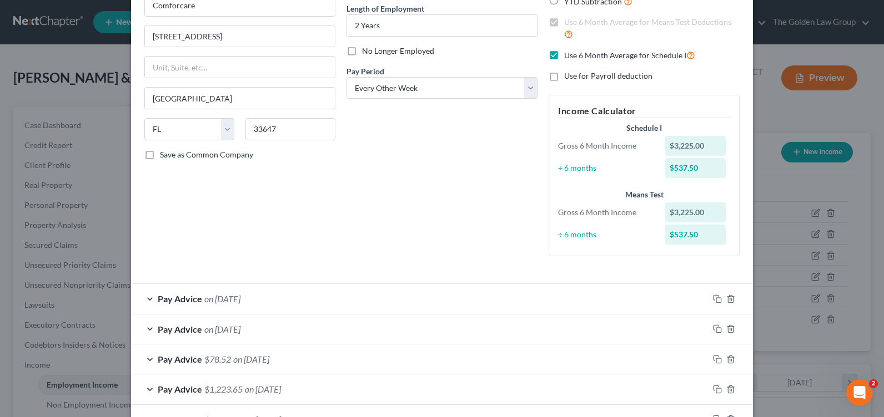
scroll to position [189, 0]
